Goal: Information Seeking & Learning: Learn about a topic

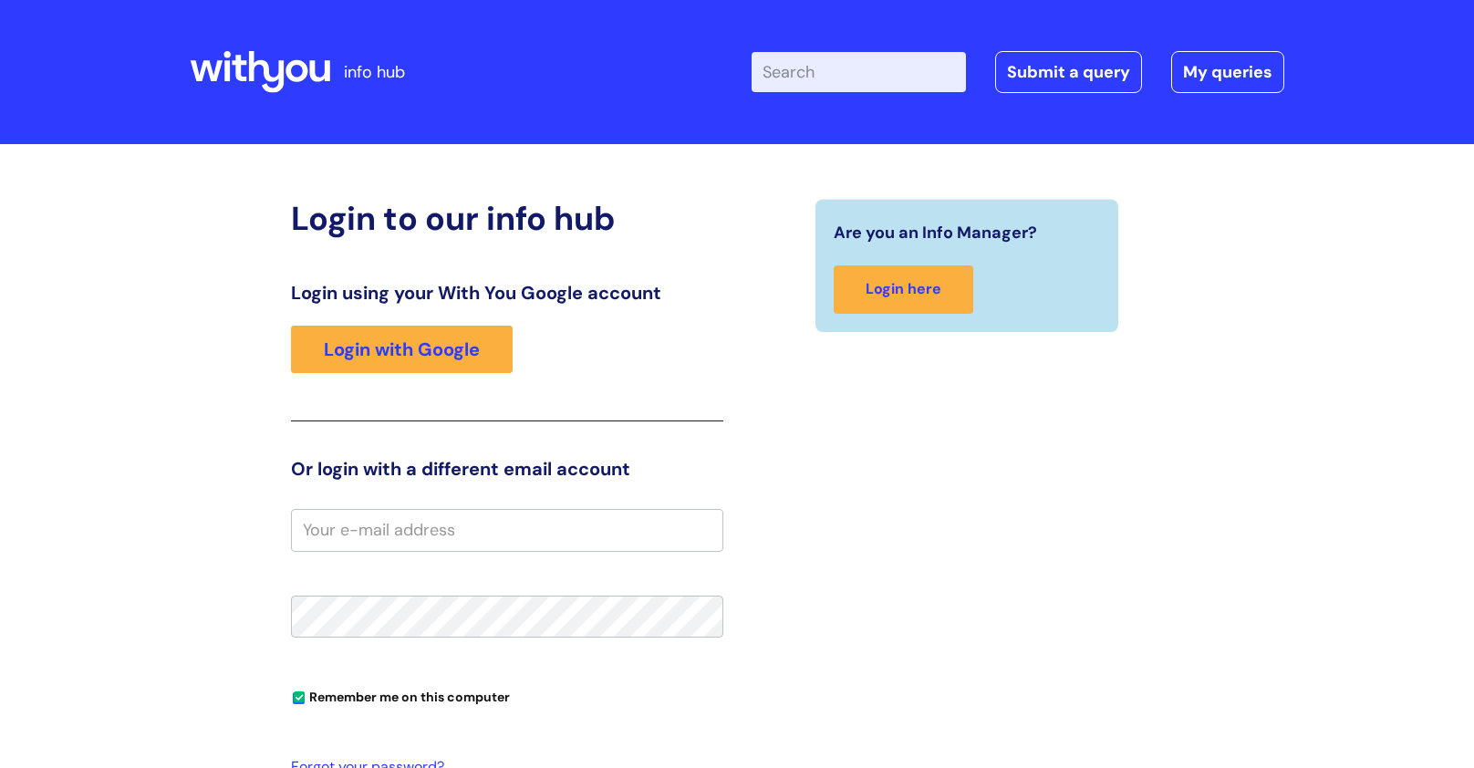
click at [354, 537] on input "email" at bounding box center [507, 530] width 432 height 42
type input "[PERSON_NAME][EMAIL_ADDRESS][PERSON_NAME][DOMAIN_NAME]"
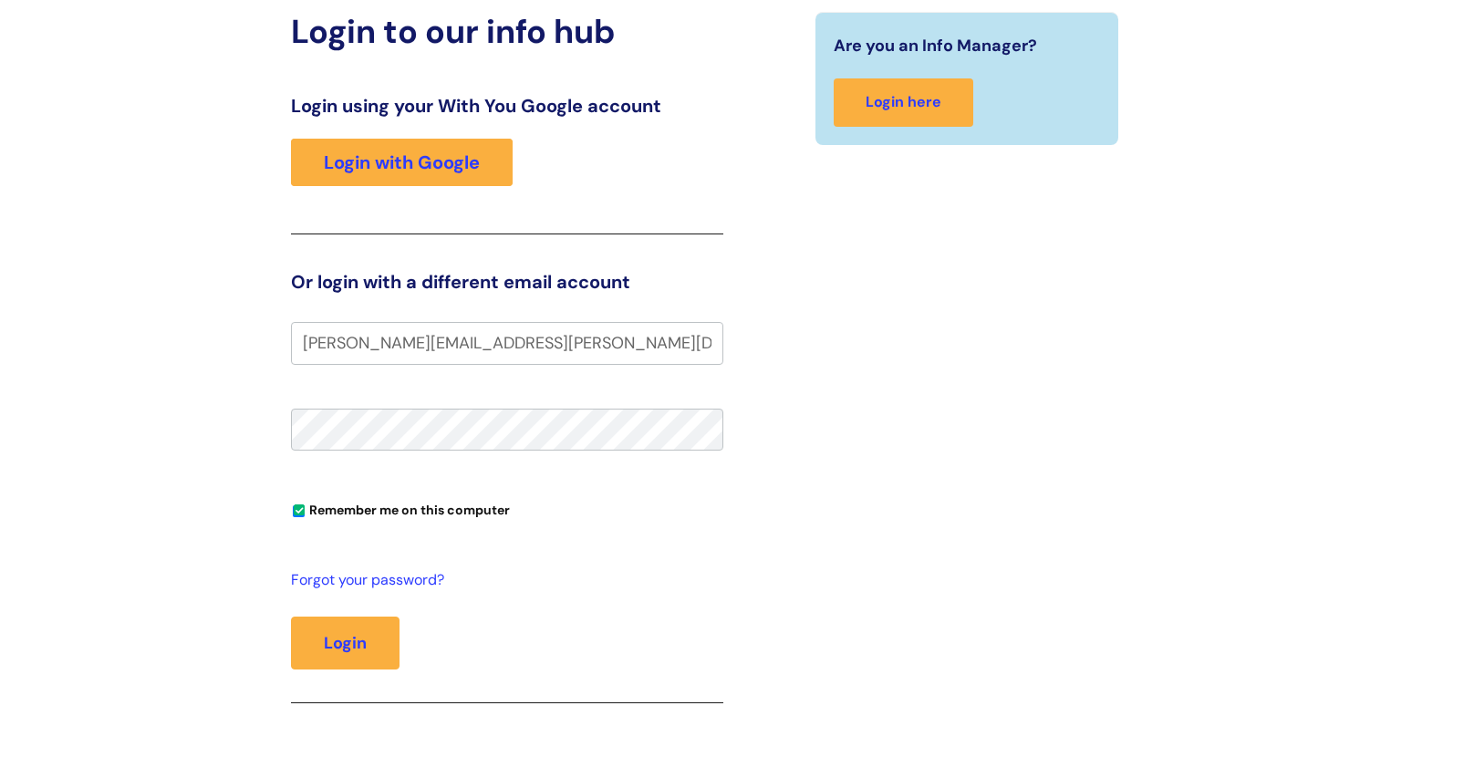
scroll to position [179, 0]
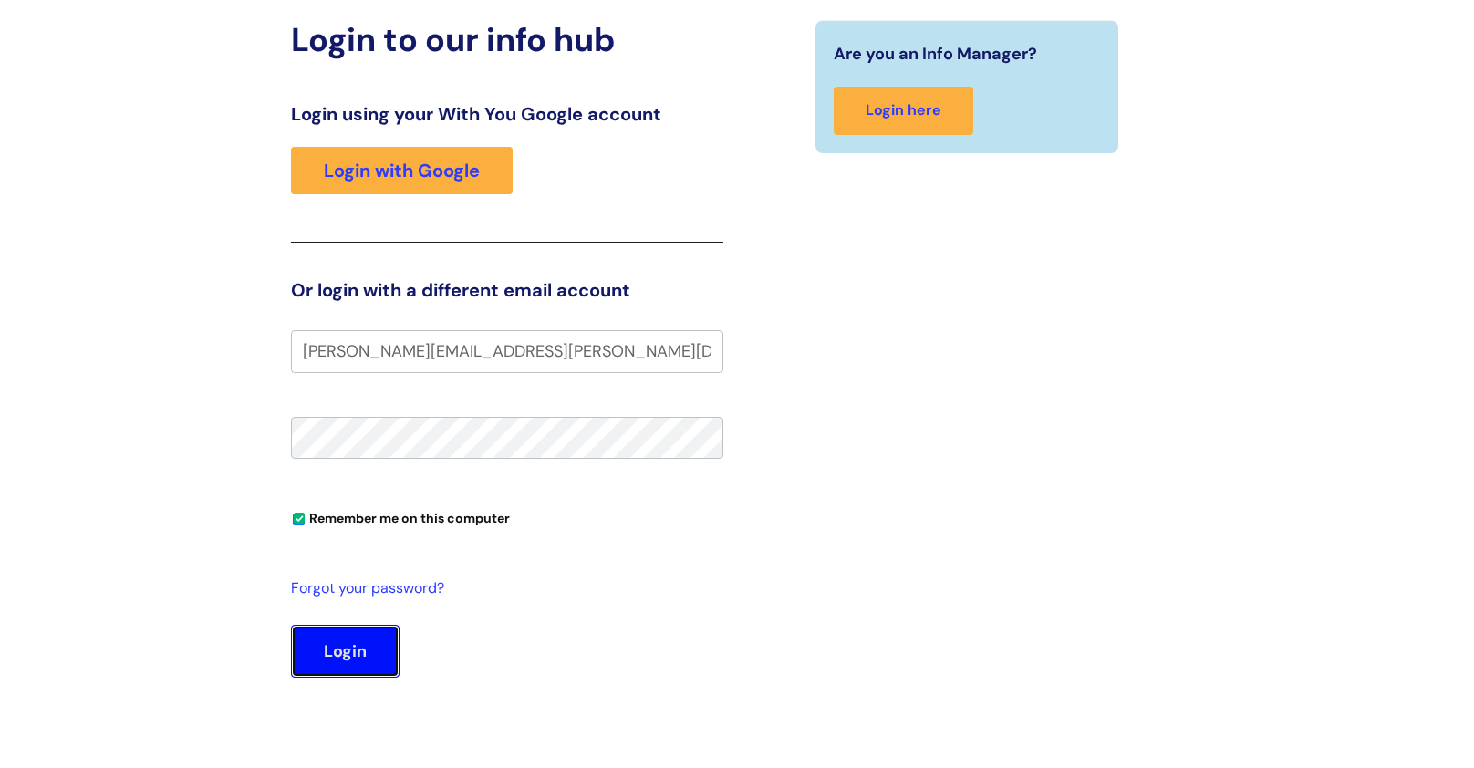
click at [338, 635] on button "Login" at bounding box center [345, 651] width 109 height 53
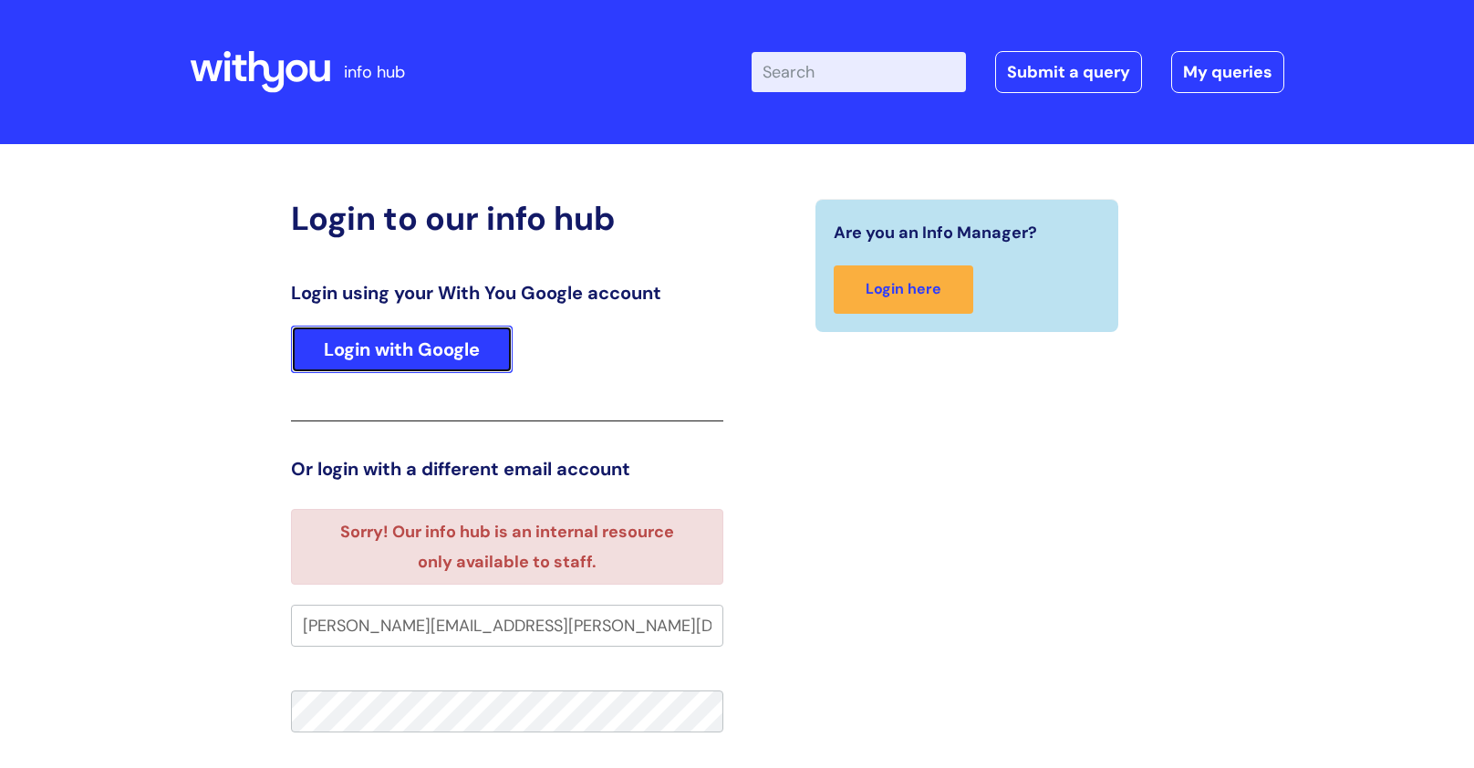
click at [414, 368] on link "Login with Google" at bounding box center [402, 349] width 222 height 47
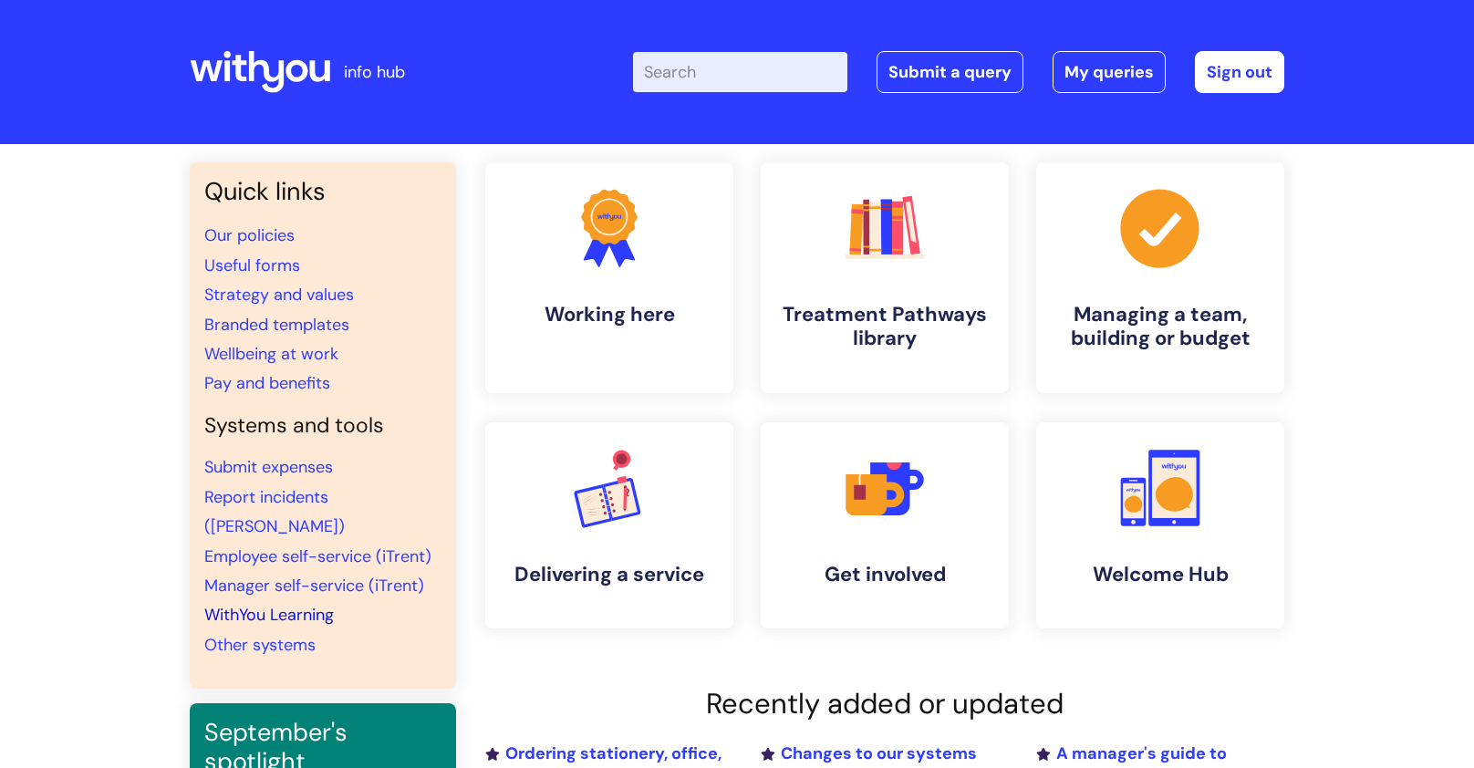
click at [304, 604] on link "WithYou Learning" at bounding box center [269, 615] width 130 height 22
click at [828, 349] on h4 "Treatment Pathways library" at bounding box center [885, 327] width 223 height 49
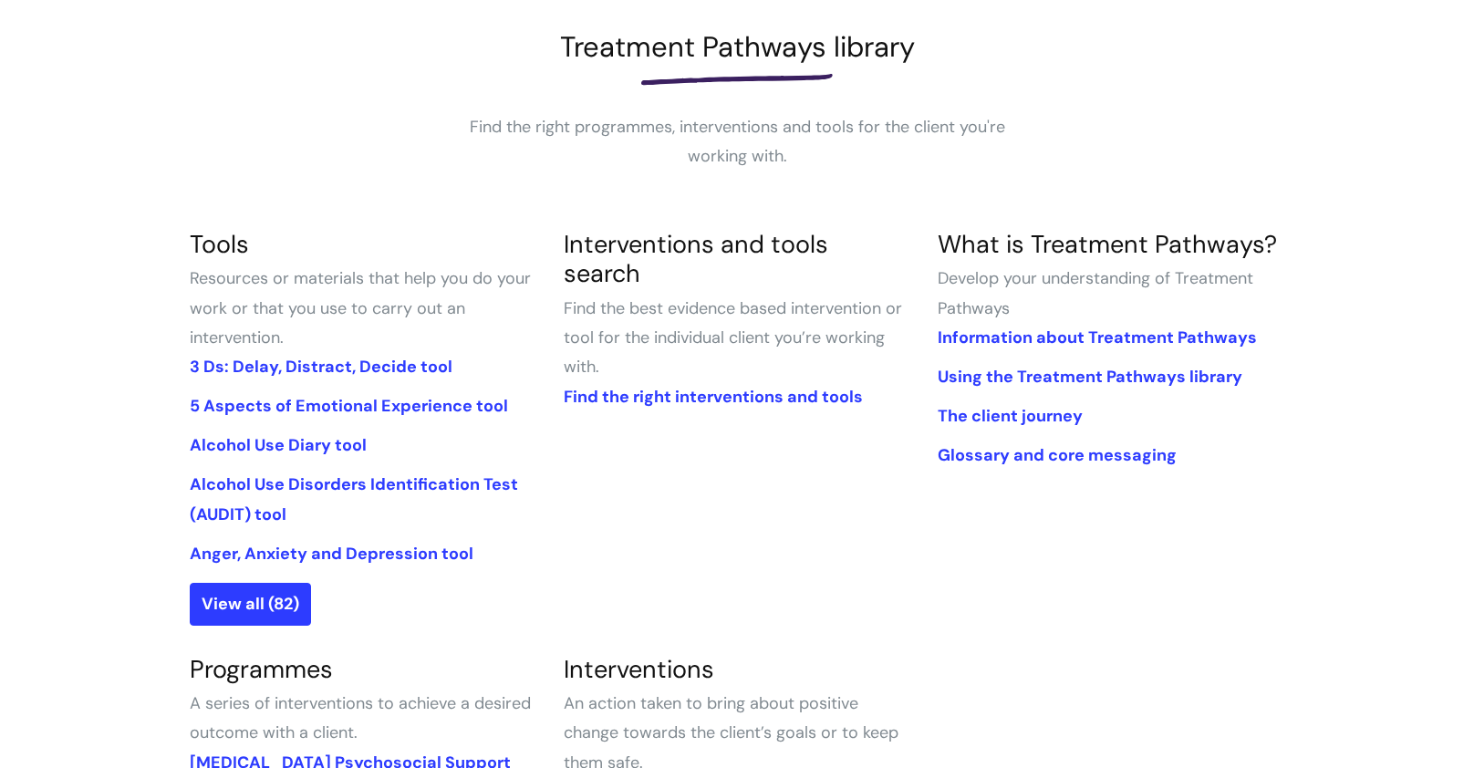
scroll to position [255, 0]
click at [698, 387] on link "Find the right interventions and tools" at bounding box center [713, 398] width 299 height 22
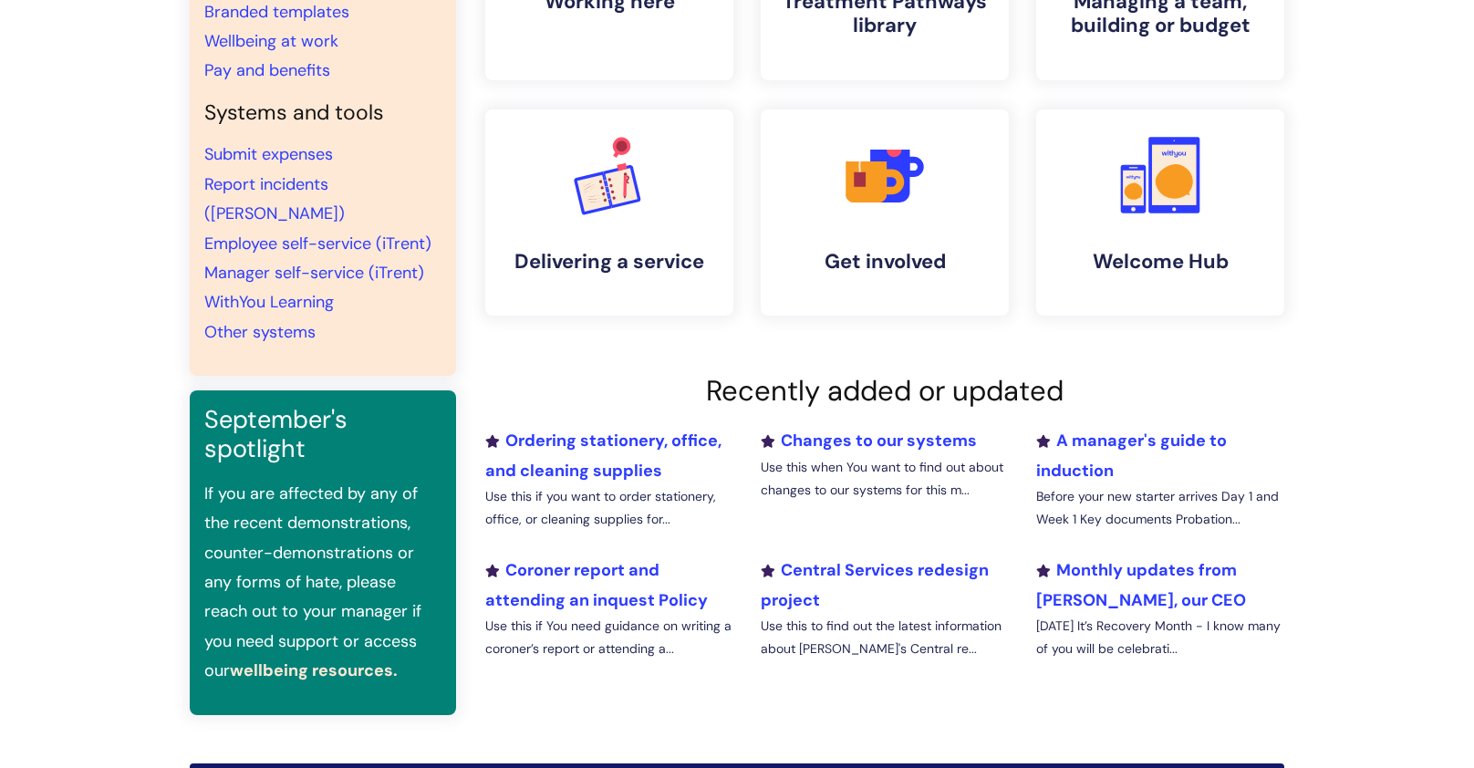
scroll to position [317, 0]
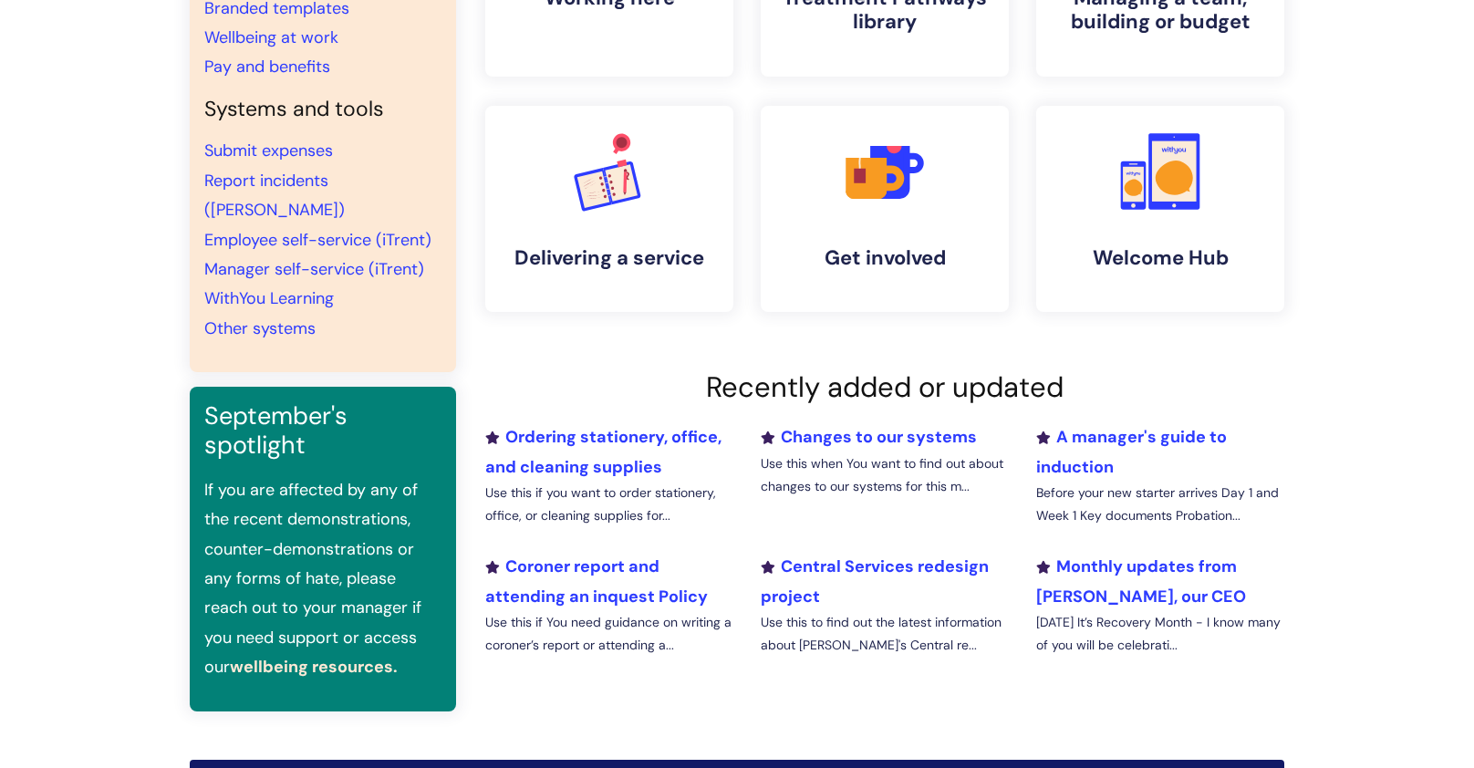
click at [723, 474] on li "Ordering stationery, office, and cleaning supplies Use this if you want to orde…" at bounding box center [610, 482] width 276 height 120
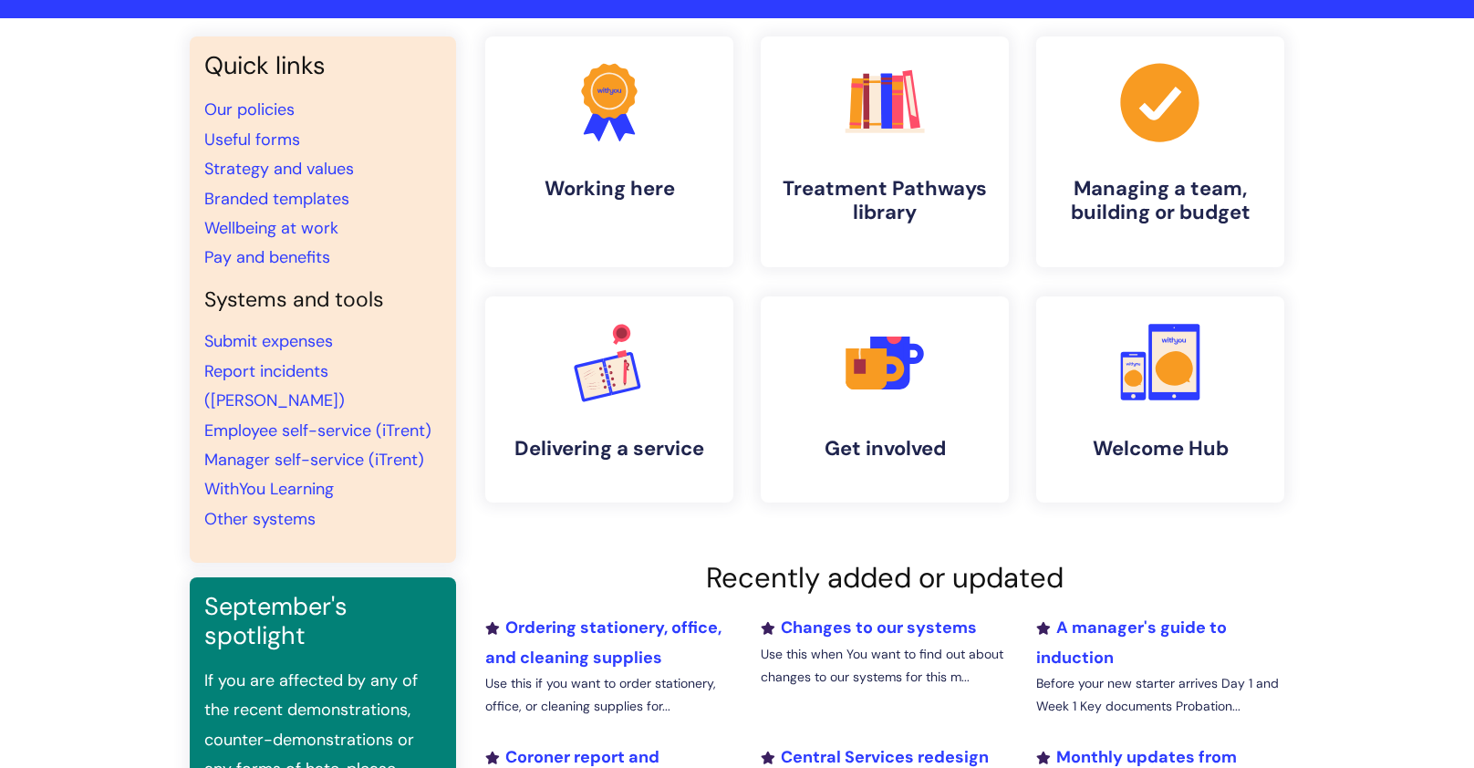
scroll to position [0, 0]
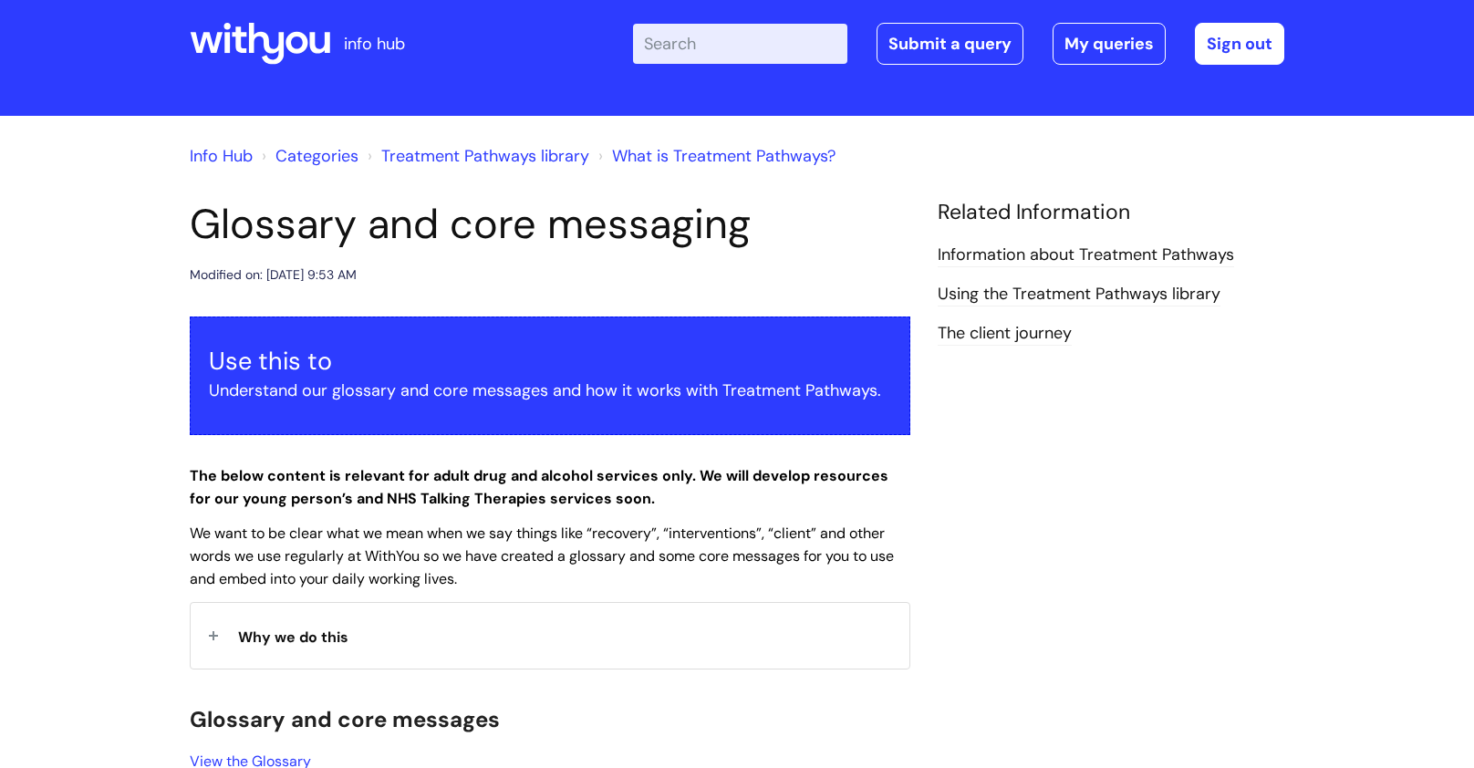
scroll to position [26, 0]
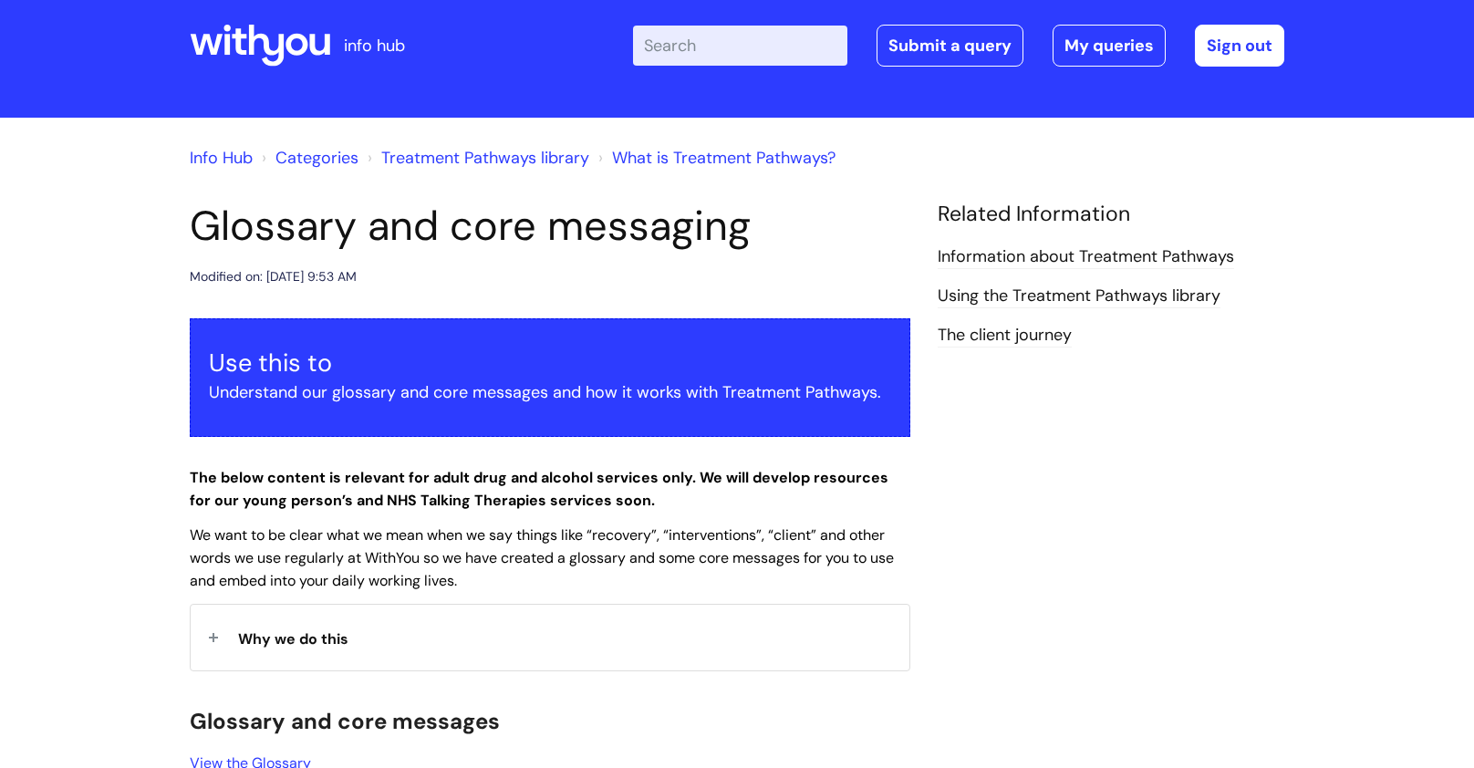
click at [307, 625] on strong "Why we do this" at bounding box center [293, 636] width 110 height 27
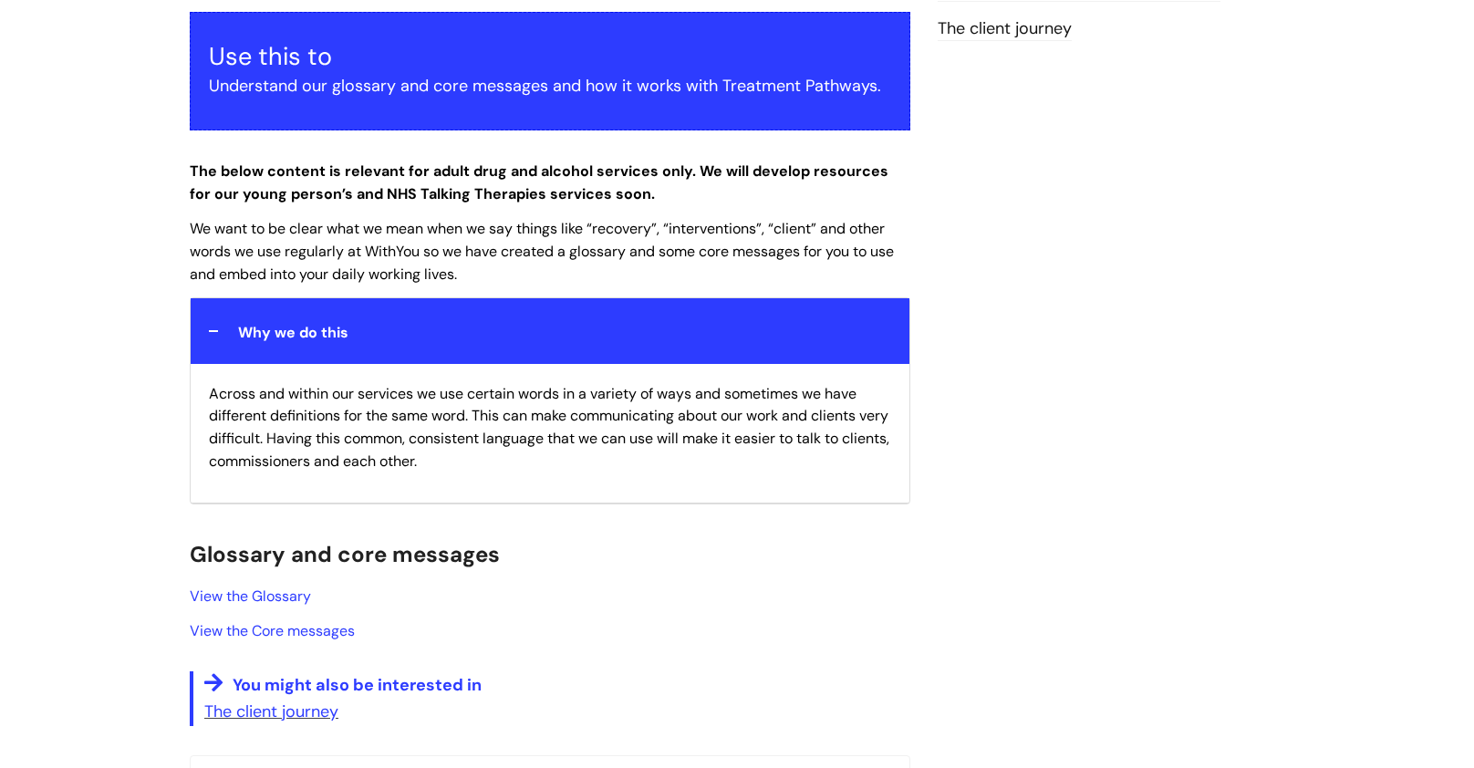
scroll to position [337, 0]
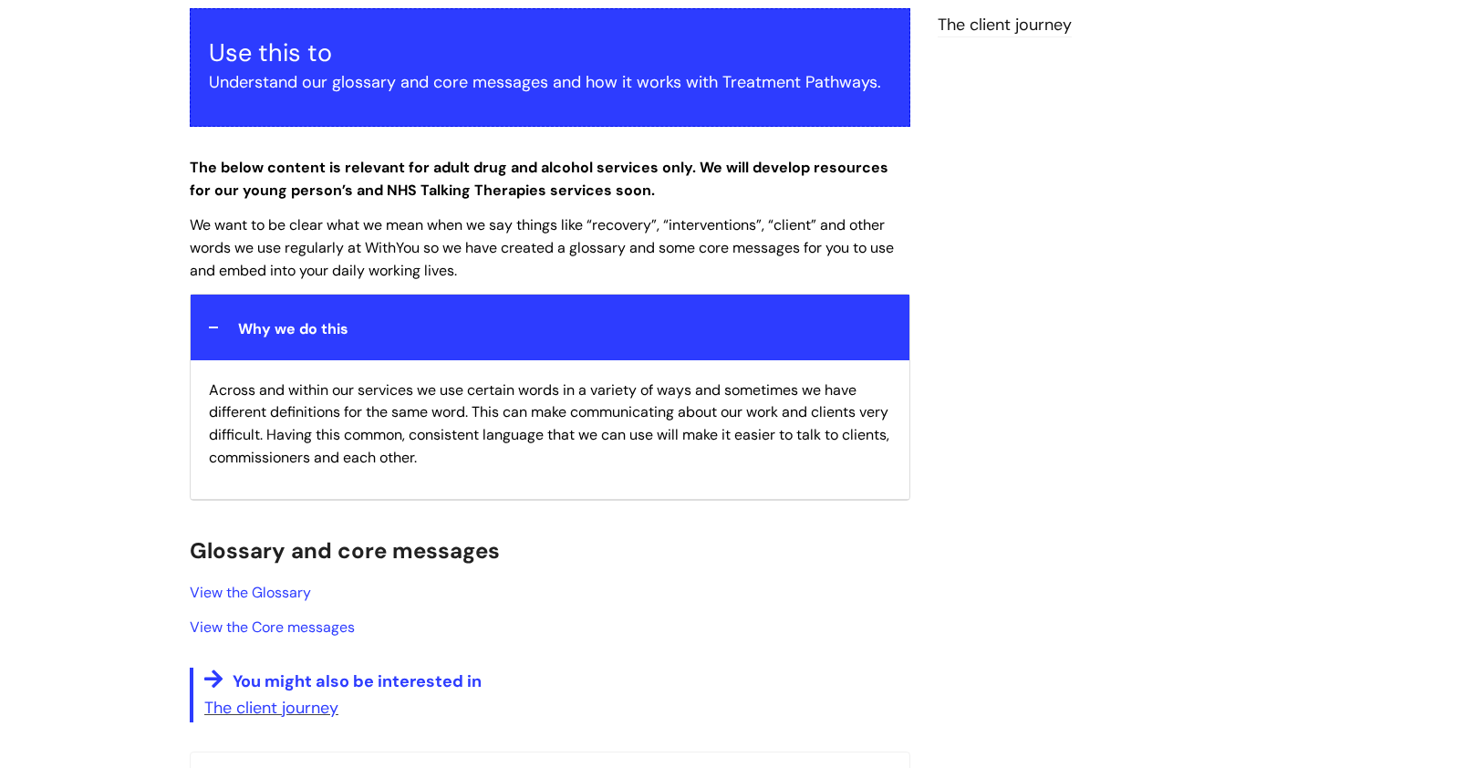
click at [315, 586] on span "View the Glossary" at bounding box center [252, 592] width 125 height 19
click at [299, 344] on div "Why we do this" at bounding box center [550, 327] width 719 height 65
